Goal: Find specific page/section: Find specific page/section

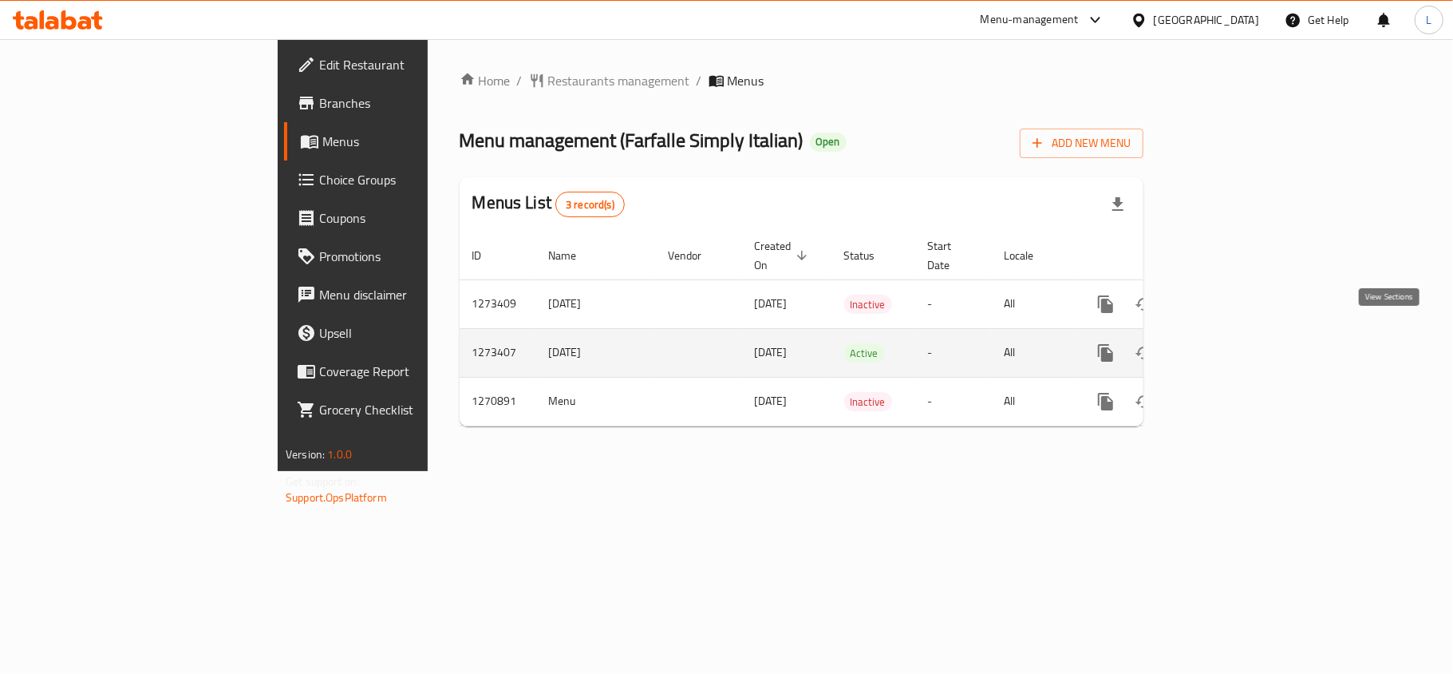
click at [1228, 346] on icon "enhanced table" at bounding box center [1221, 353] width 14 height 14
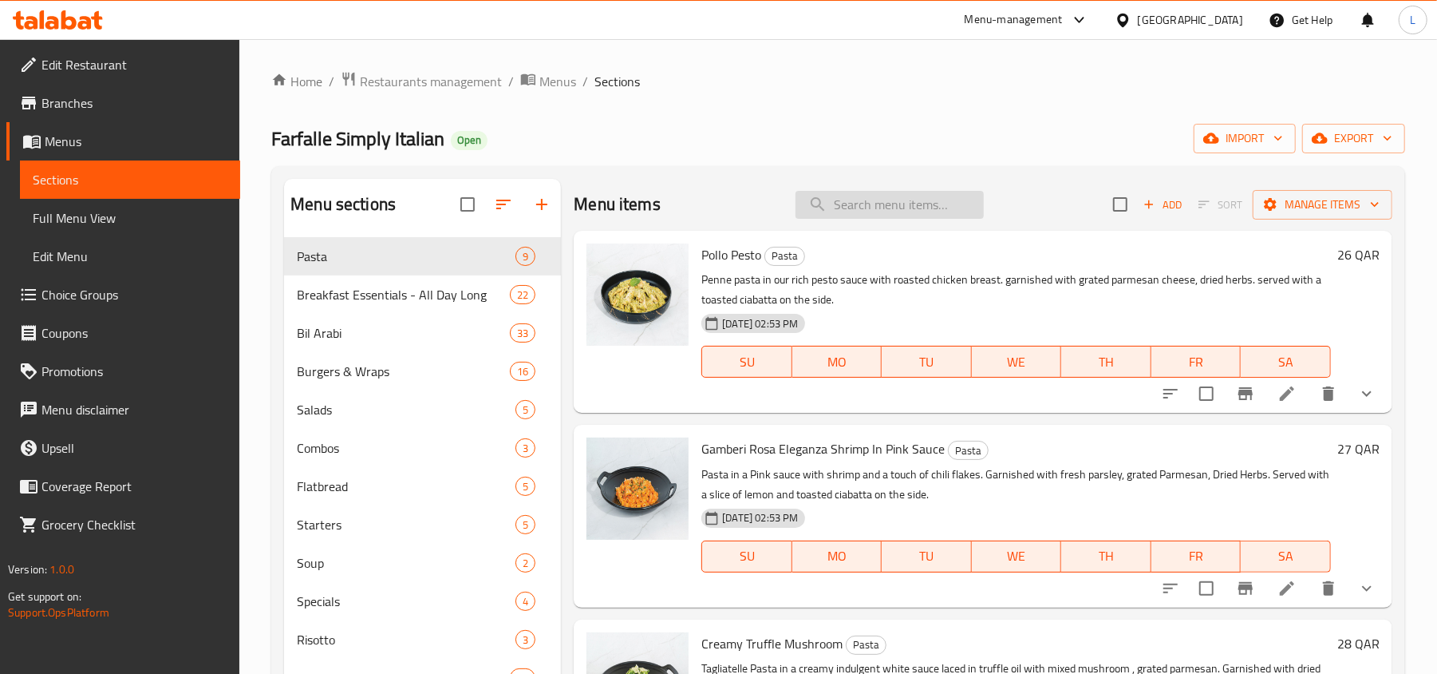
click at [910, 193] on input "search" at bounding box center [890, 205] width 188 height 28
paste input "Green Salad with Shaved Haloomi & Cherry Tomato"
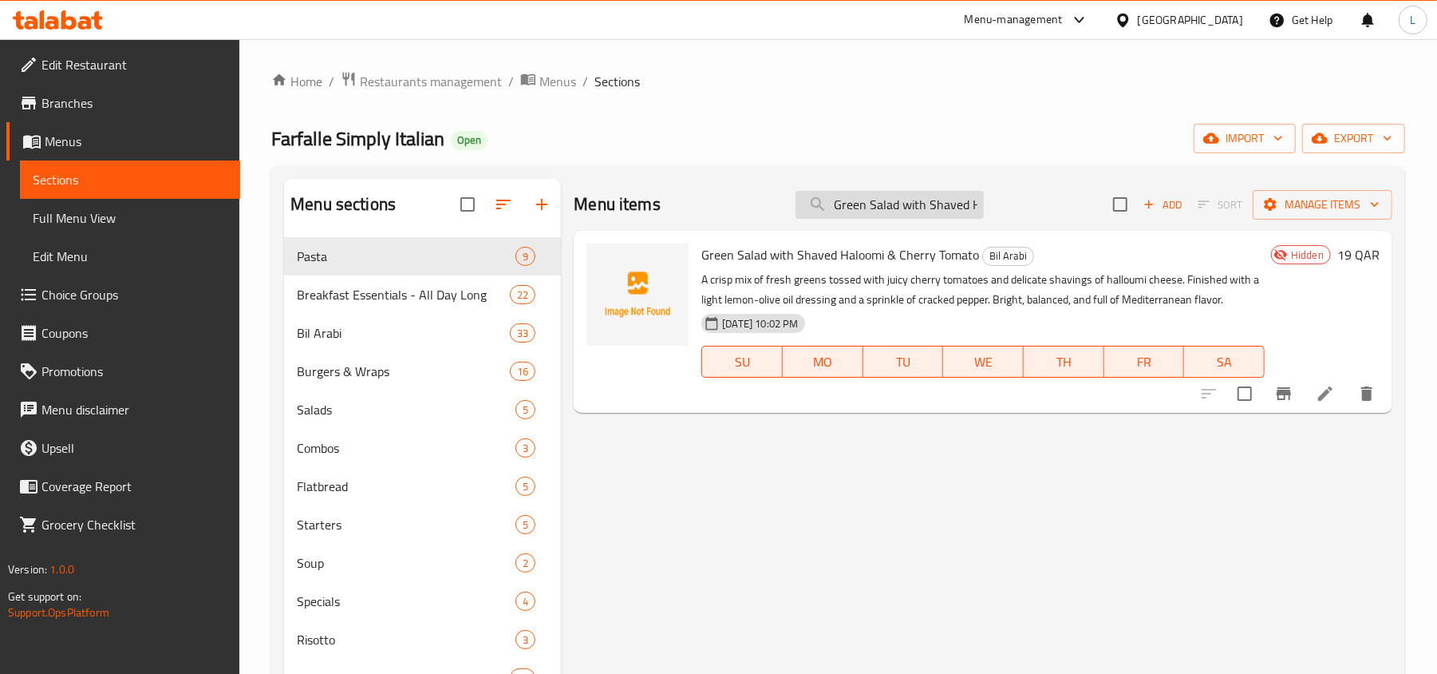
click at [935, 214] on input "Green Salad with Shaved Haloomi & Cherry Tomato" at bounding box center [890, 205] width 188 height 28
paste input "Mixed Pickle"
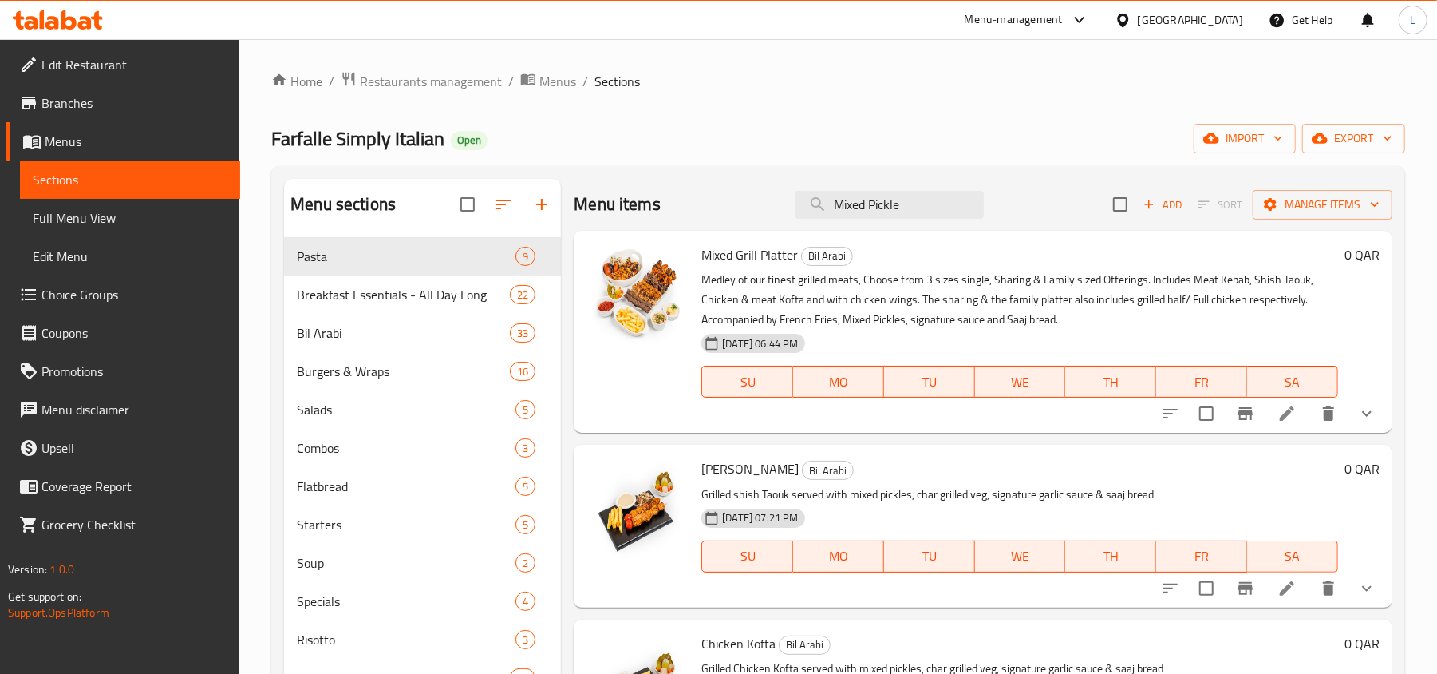
drag, startPoint x: 885, startPoint y: 198, endPoint x: 492, endPoint y: 185, distance: 393.7
click at [492, 185] on div "Menu sections Pasta 9 Breakfast Essentials - All Day Long 22 Bil Arabi 33 Burge…" at bounding box center [838, 537] width 1109 height 716
paste input "exican Beef Roll"
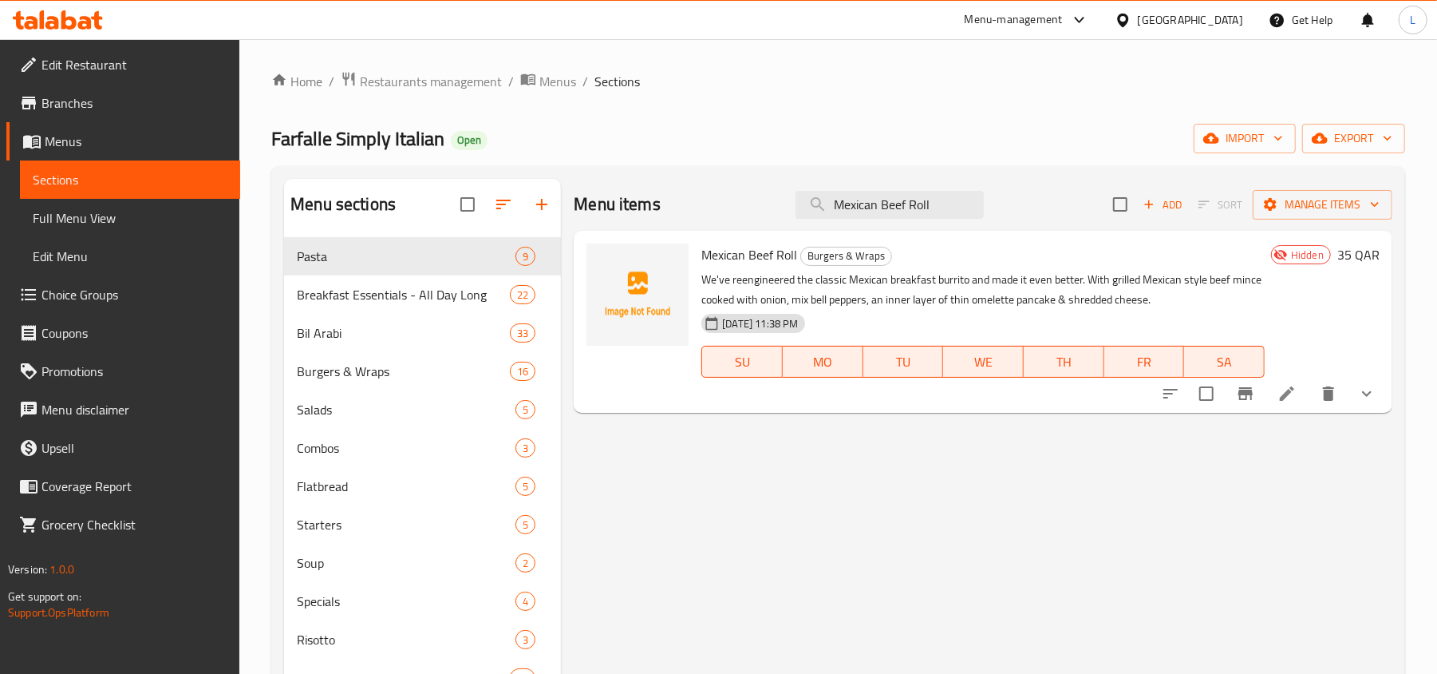
type input "Mexican Beef Roll"
click at [85, 224] on span "Full Menu View" at bounding box center [130, 217] width 195 height 19
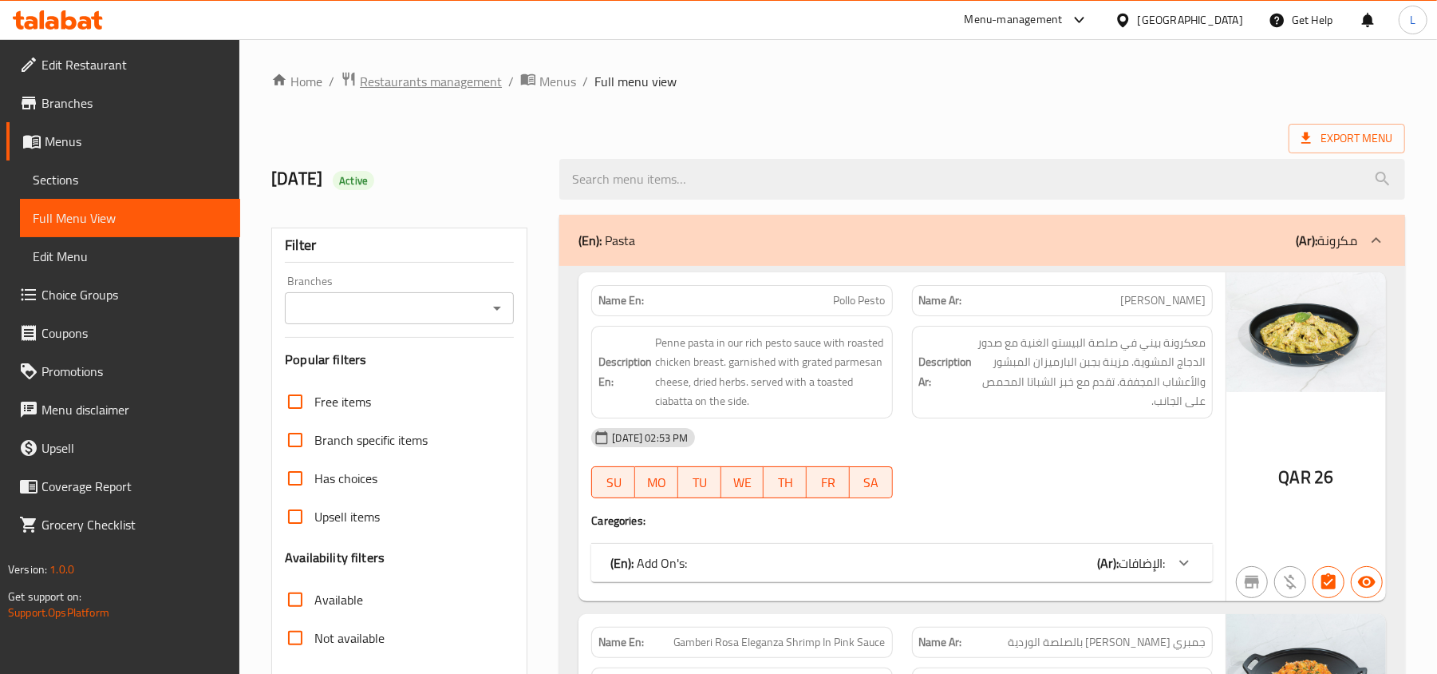
click at [403, 81] on span "Restaurants management" at bounding box center [431, 81] width 142 height 19
click at [148, 55] on span "Edit Restaurant" at bounding box center [134, 64] width 186 height 19
